Goal: Obtain resource: Obtain resource

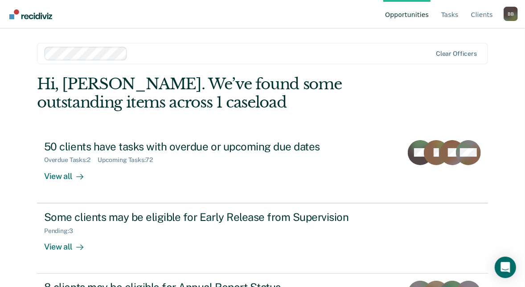
scroll to position [56, 0]
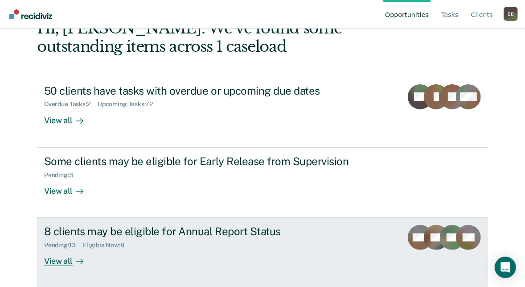
click at [106, 237] on div "8 clients may be eligible for Annual Report Status" at bounding box center [200, 231] width 313 height 13
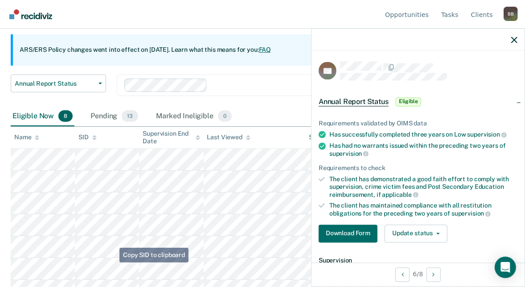
scroll to position [77, 0]
click at [516, 38] on icon "button" at bounding box center [514, 40] width 6 height 6
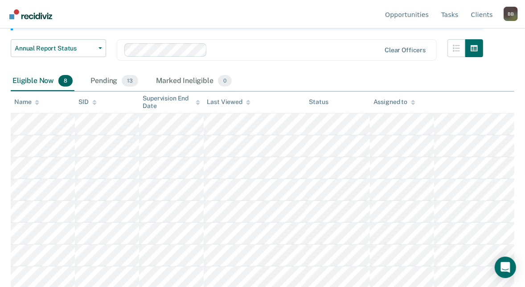
scroll to position [112, 0]
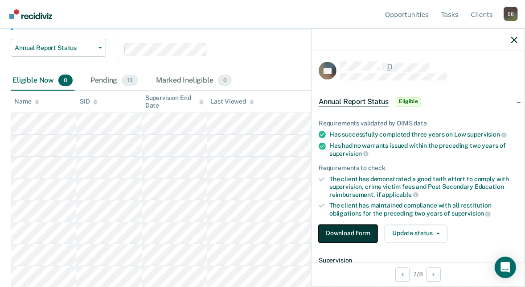
click at [360, 230] on button "Download Form" at bounding box center [348, 233] width 59 height 18
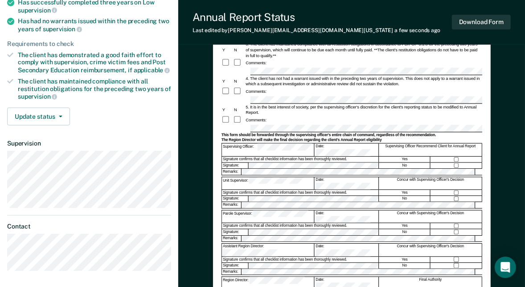
scroll to position [129, 0]
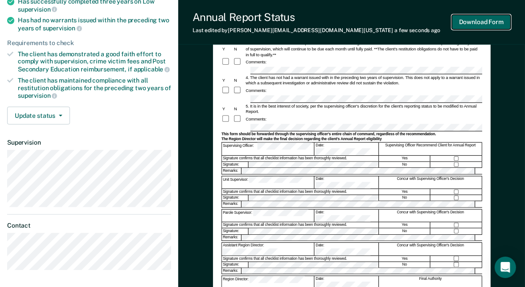
click at [495, 24] on button "Download Form" at bounding box center [481, 22] width 59 height 15
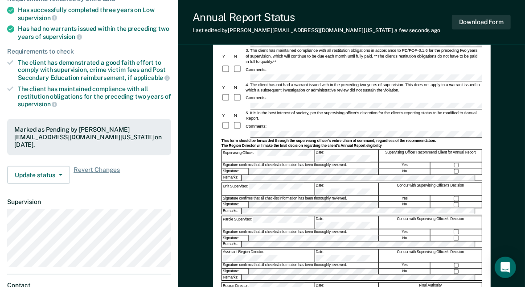
scroll to position [94, 0]
